Goal: Task Accomplishment & Management: Use online tool/utility

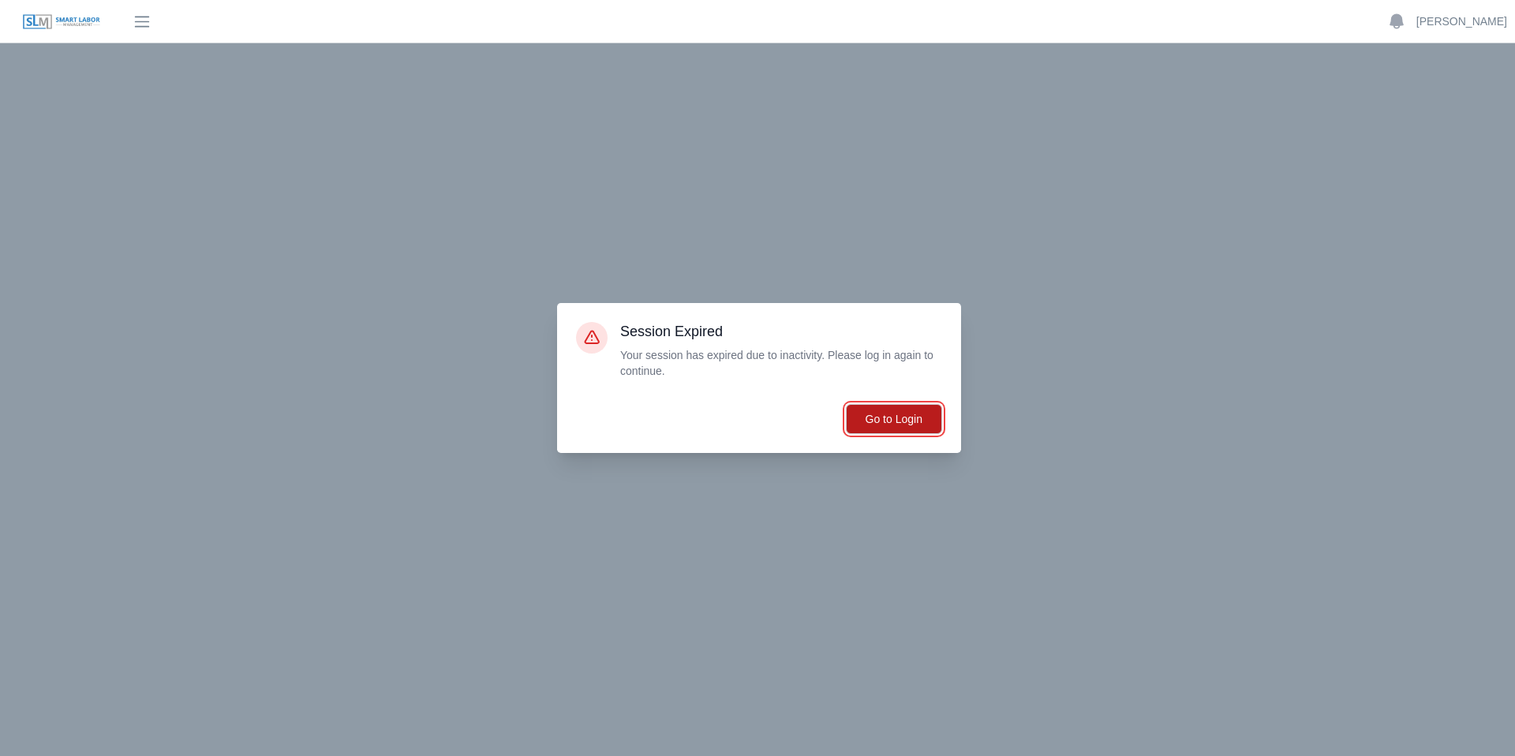
click at [882, 429] on button "Go to Login" at bounding box center [894, 419] width 96 height 30
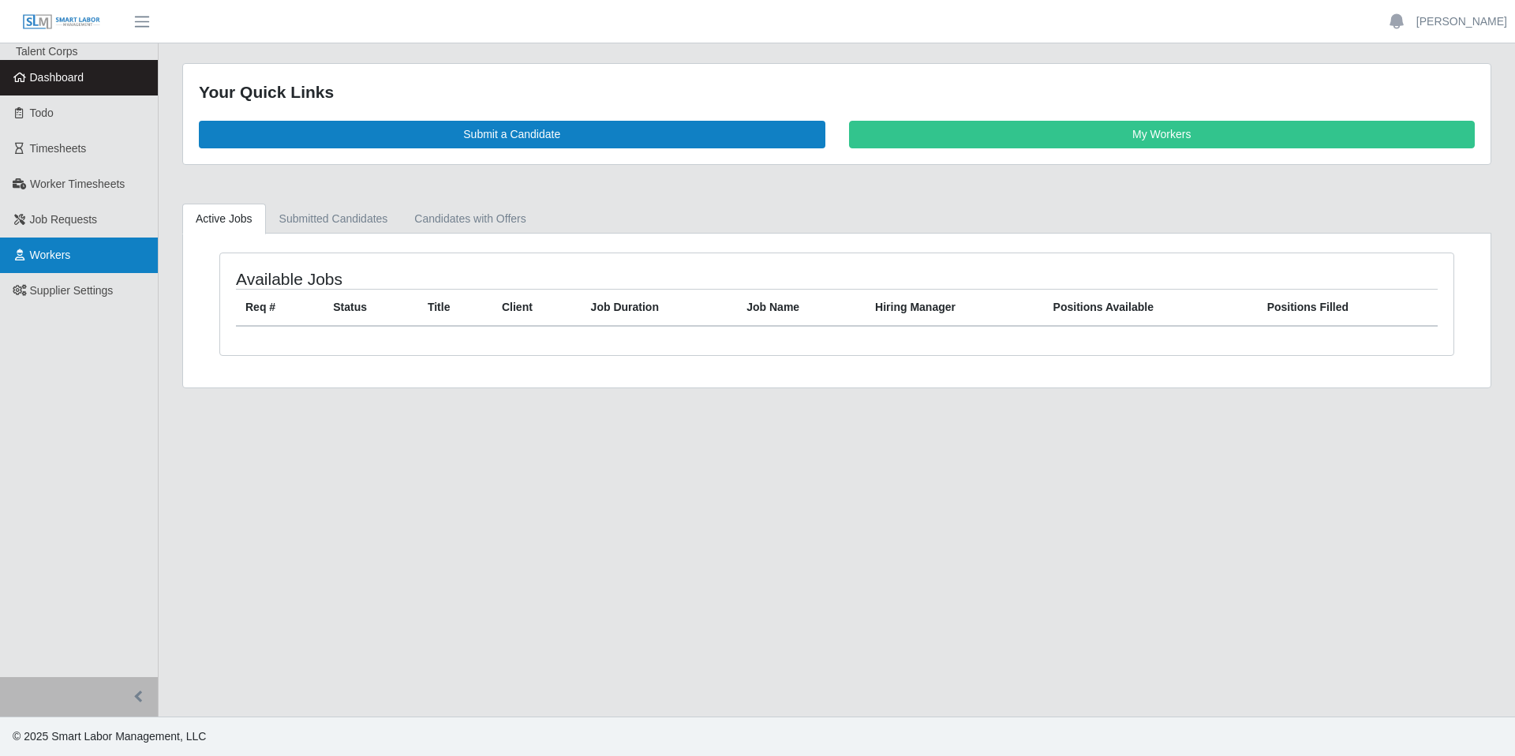
click at [43, 254] on span "Workers" at bounding box center [50, 255] width 41 height 13
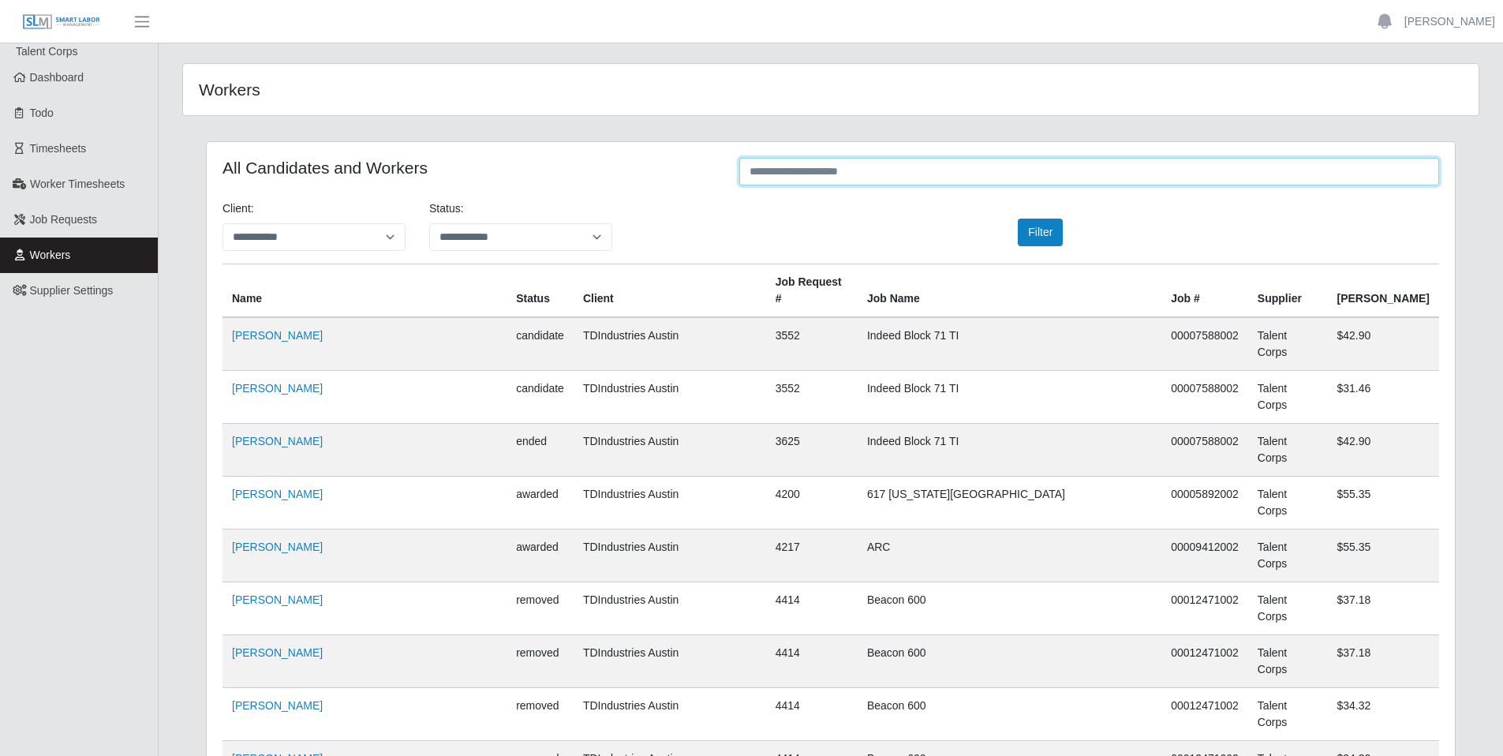
click at [848, 178] on input "text" at bounding box center [1089, 172] width 700 height 28
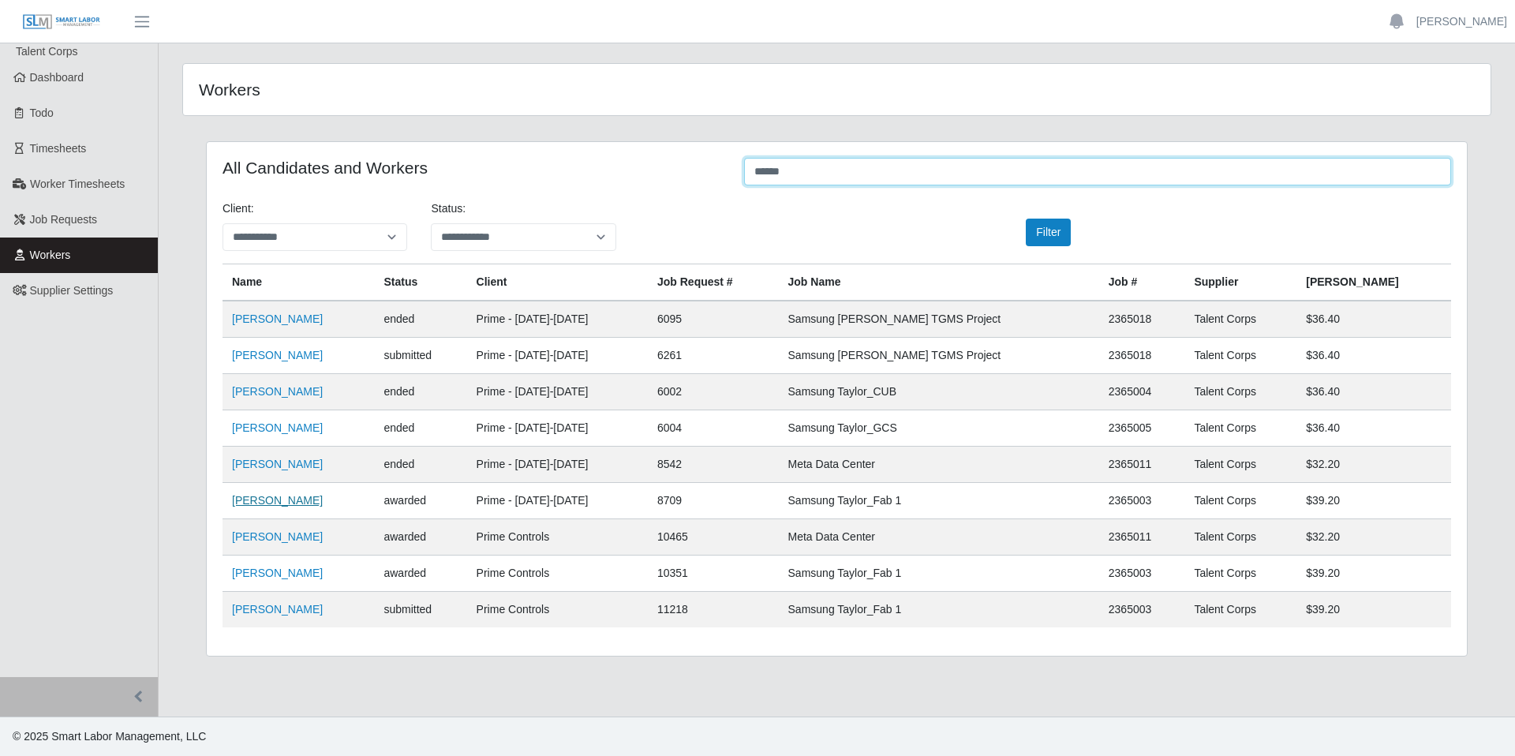
type input "******"
click at [263, 499] on link "Javier Pinero" at bounding box center [277, 500] width 91 height 13
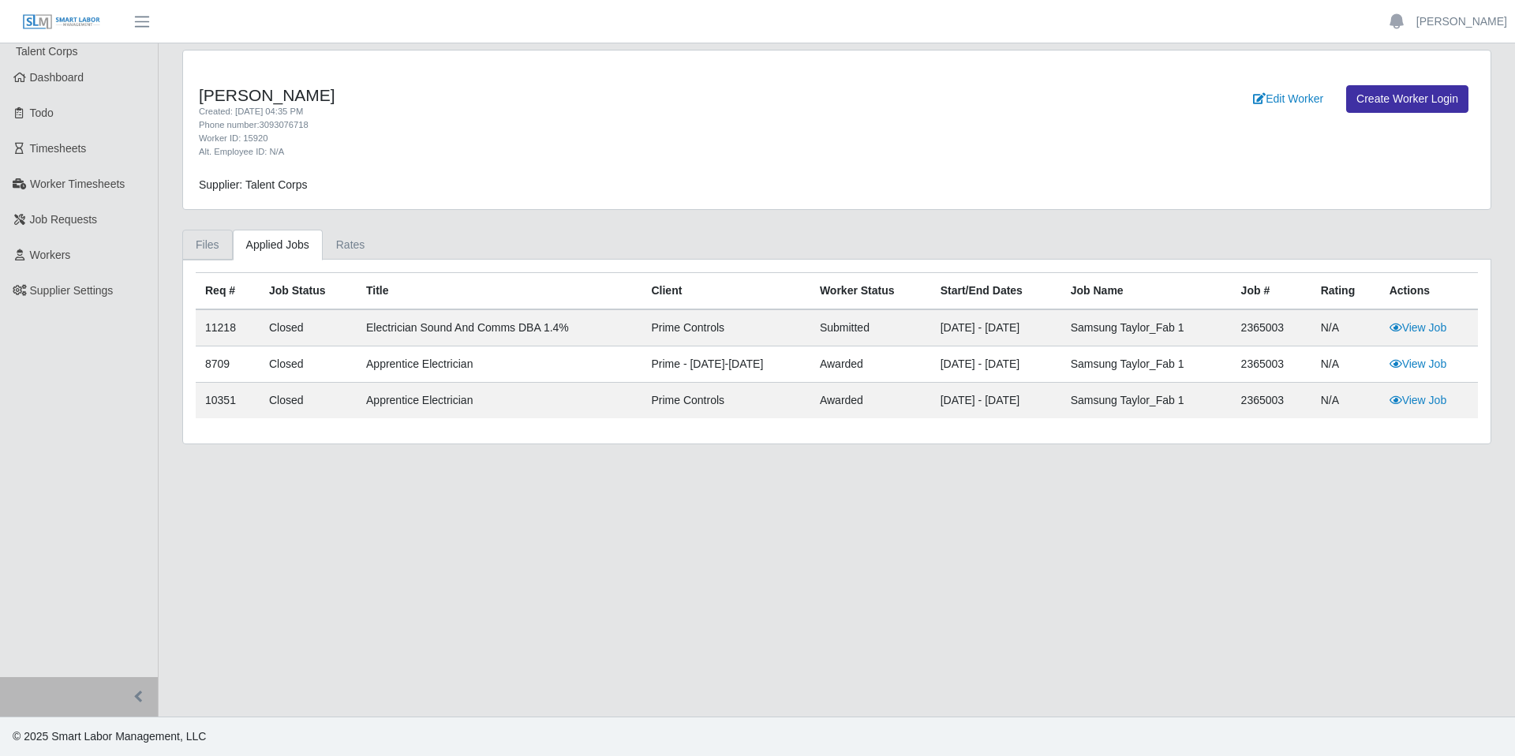
click at [208, 250] on link "Files" at bounding box center [207, 245] width 51 height 31
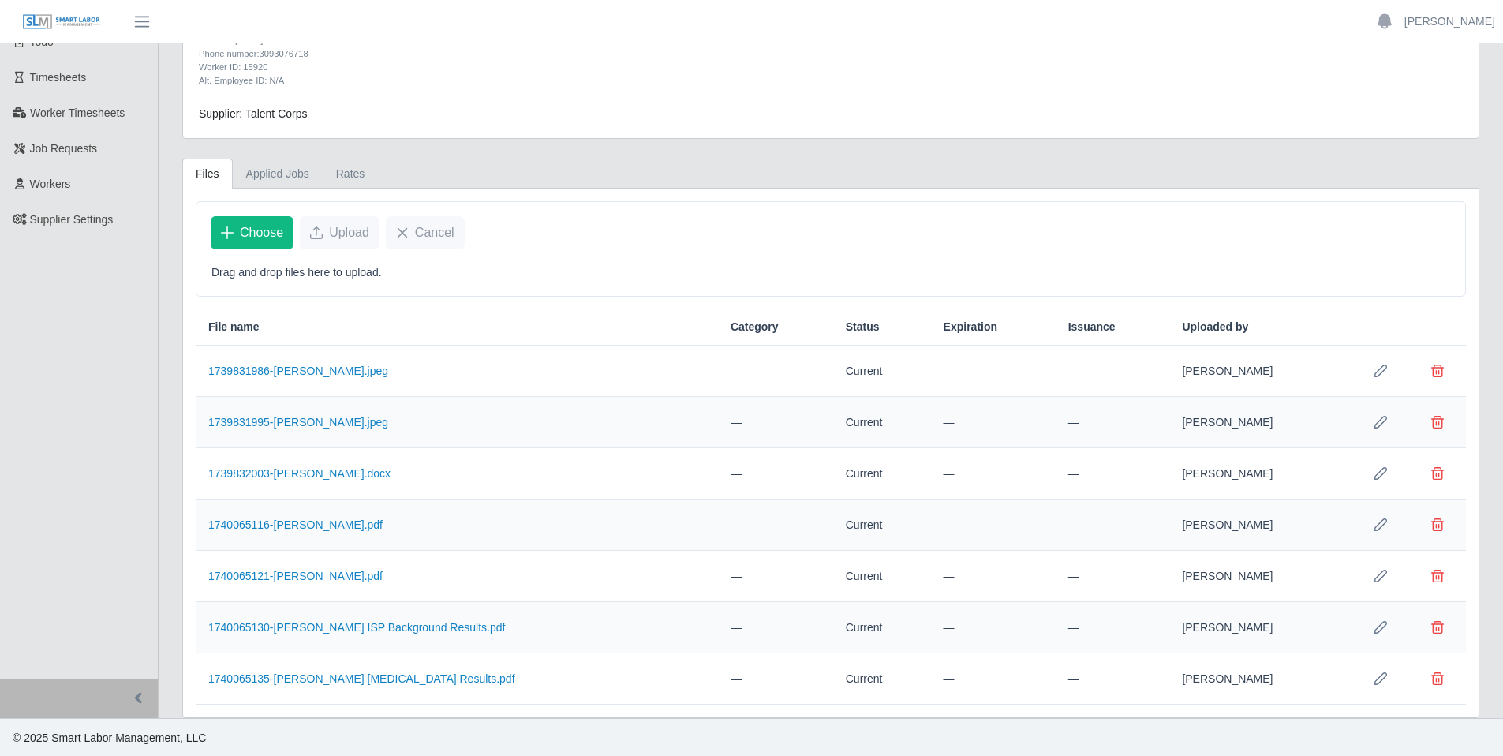
scroll to position [73, 0]
click at [259, 228] on span "Choose" at bounding box center [261, 231] width 43 height 19
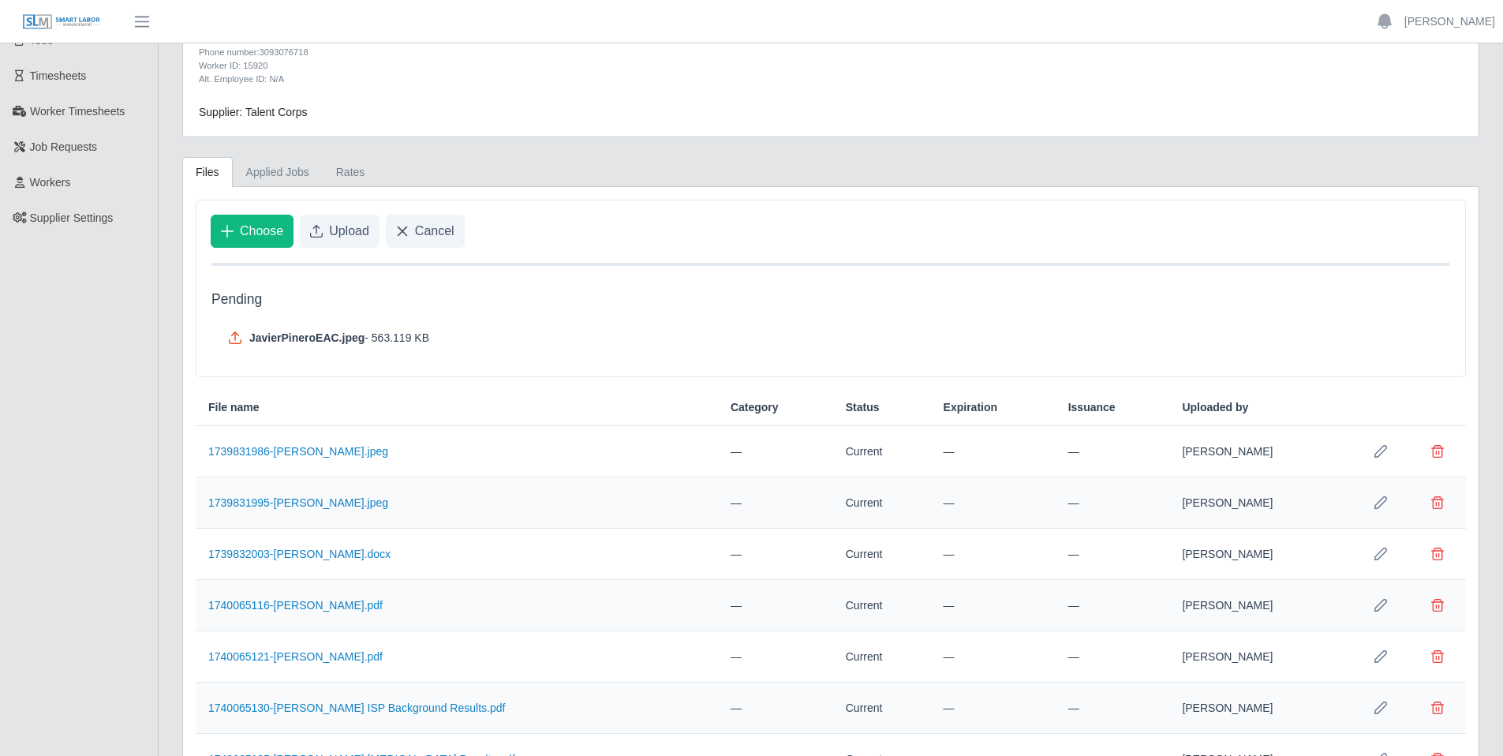
scroll to position [155, 0]
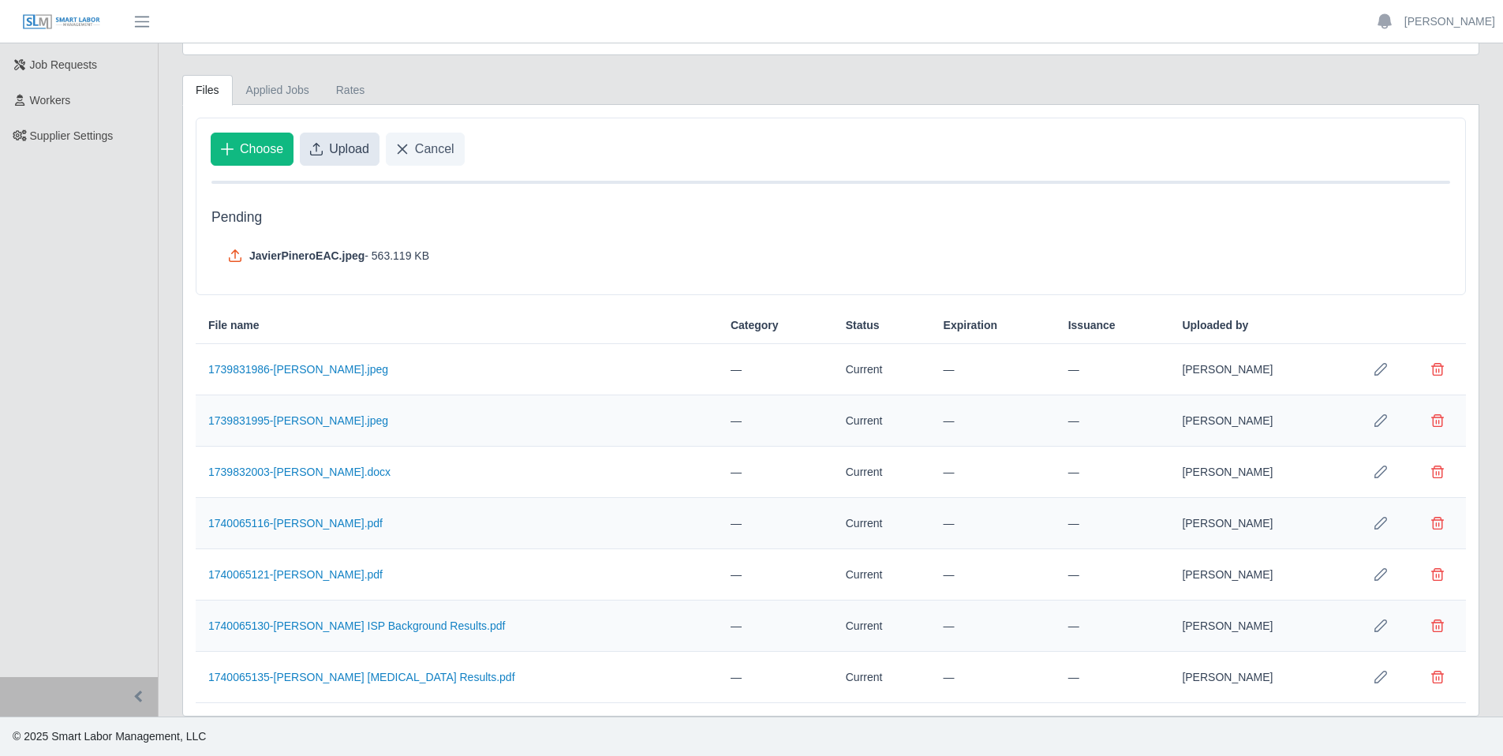
click at [339, 149] on span "Upload" at bounding box center [349, 149] width 40 height 19
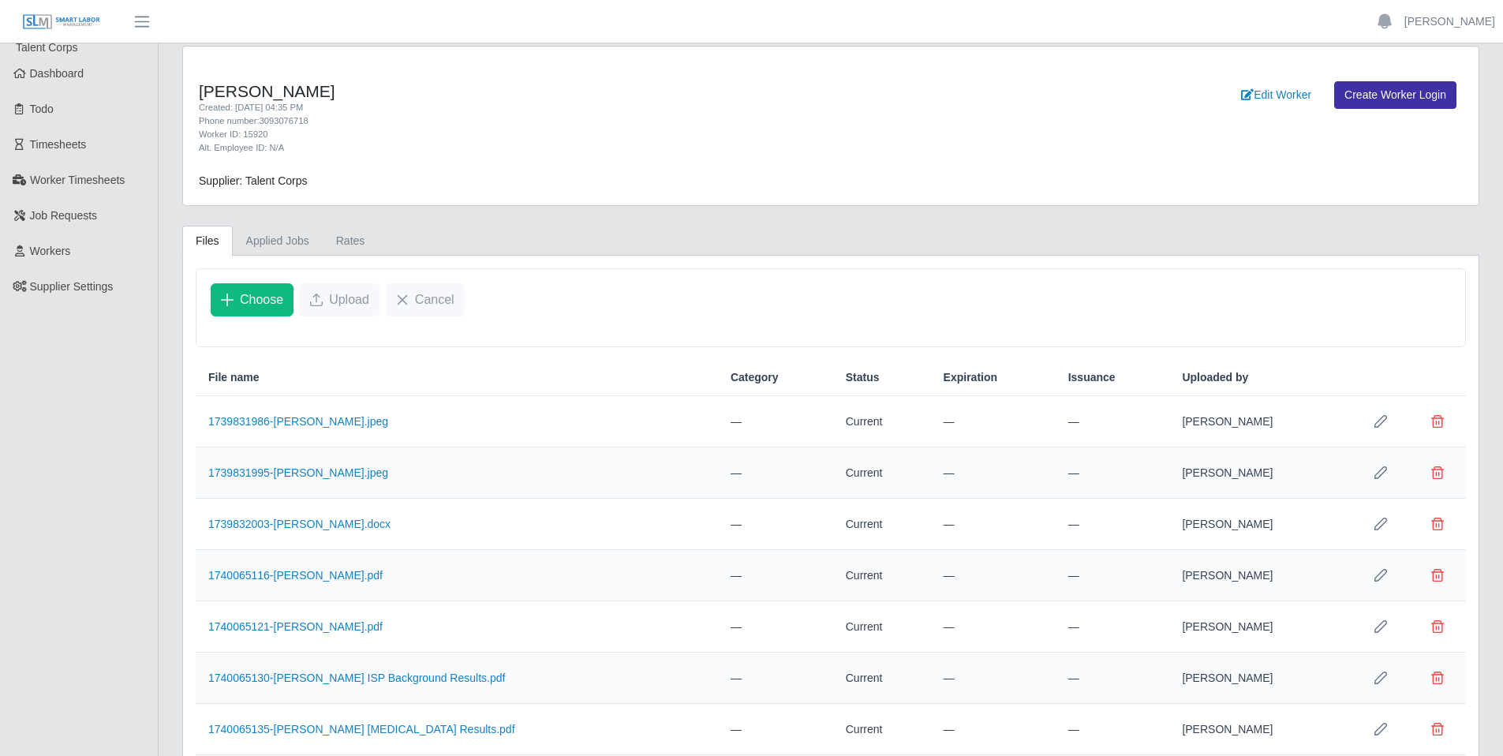
scroll to position [0, 0]
